Goal: Information Seeking & Learning: Find specific fact

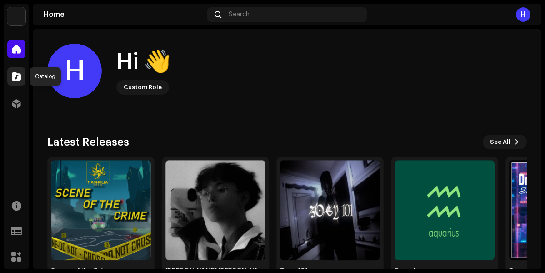
click at [24, 77] on div at bounding box center [16, 76] width 18 height 18
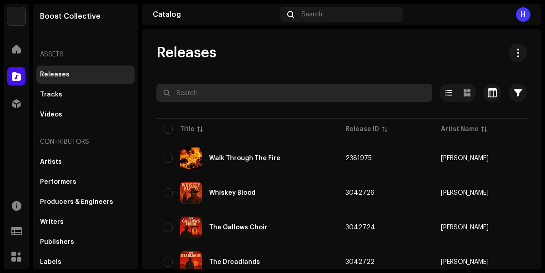
click at [197, 96] on input "text" at bounding box center [294, 93] width 276 height 18
type input "oh well"
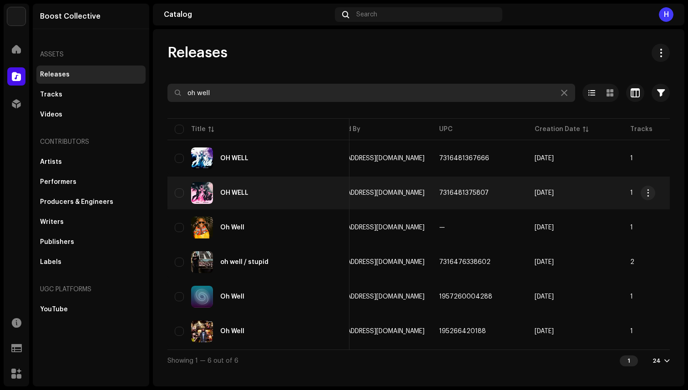
scroll to position [0, 340]
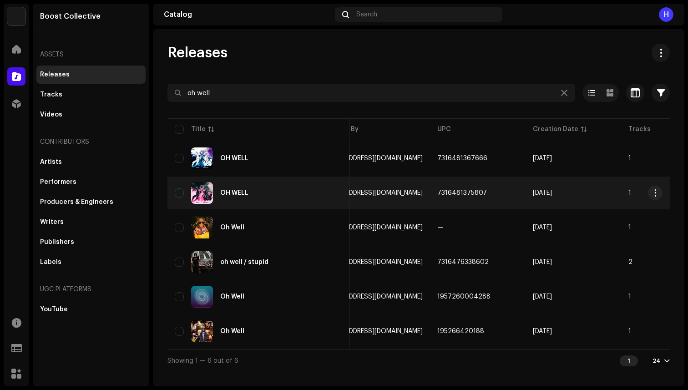
click at [241, 193] on div "OH WELL" at bounding box center [234, 193] width 28 height 6
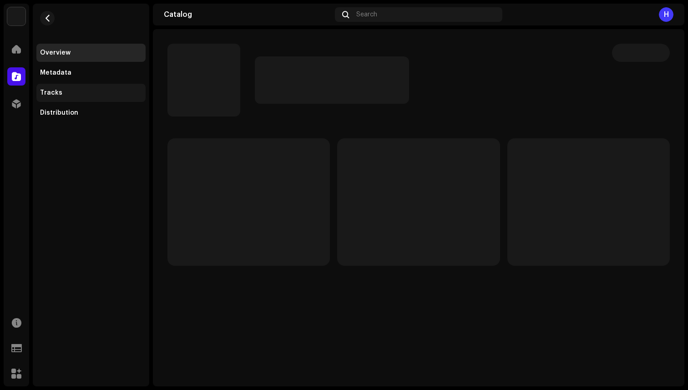
click at [92, 91] on div "Tracks" at bounding box center [91, 92] width 102 height 7
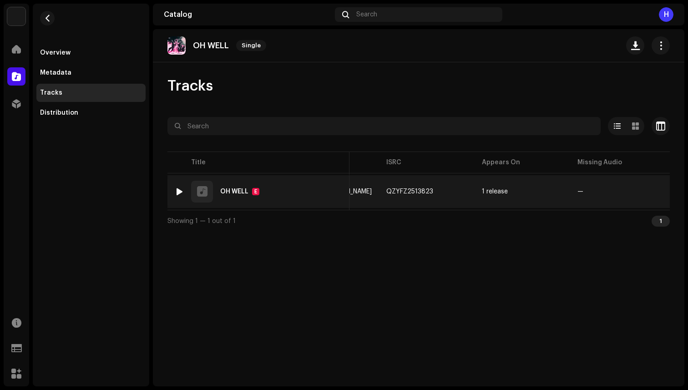
scroll to position [0, 178]
click at [538, 189] on span "button" at bounding box center [540, 191] width 5 height 7
click at [545, 190] on div "1 release" at bounding box center [593, 191] width 26 height 6
